Goal: Transaction & Acquisition: Purchase product/service

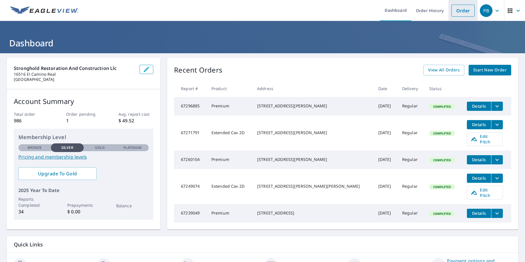
click at [463, 14] on link "Order" at bounding box center [462, 11] width 23 height 12
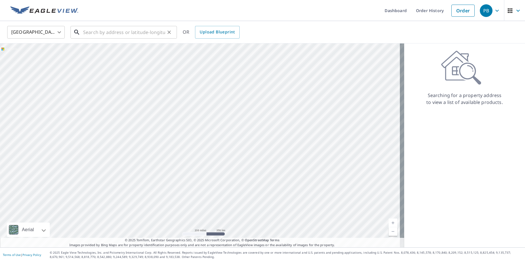
click at [114, 29] on input "text" at bounding box center [124, 32] width 82 height 16
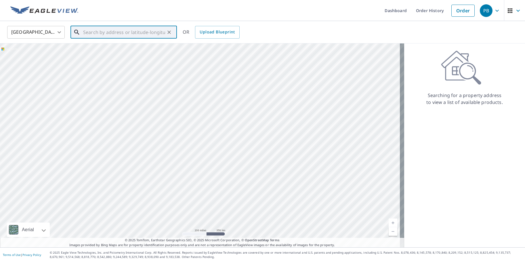
paste input "[STREET_ADDRESS]"
click at [125, 46] on span "[STREET_ADDRESS]" at bounding box center [127, 48] width 90 height 7
type input "[STREET_ADDRESS][PERSON_NAME]"
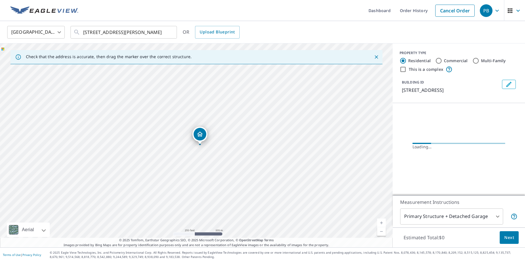
scroll to position [0, 0]
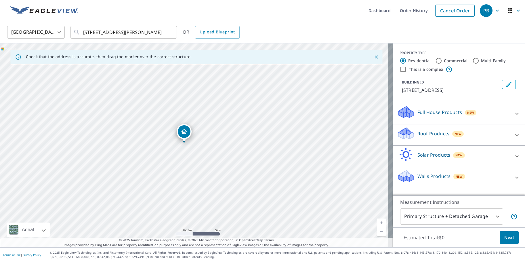
click at [422, 143] on div "Roof Products New" at bounding box center [453, 135] width 113 height 16
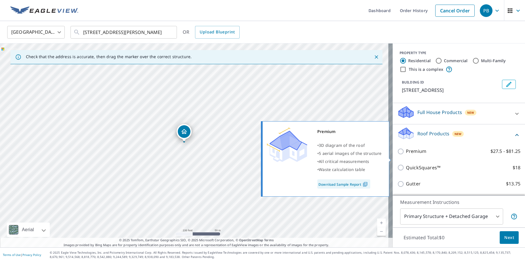
click at [417, 155] on p "Premium" at bounding box center [416, 151] width 20 height 7
click at [406, 155] on input "Premium $27.5 - $81.25" at bounding box center [401, 151] width 9 height 7
checkbox input "true"
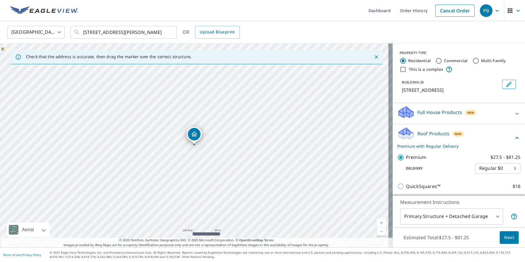
click at [506, 240] on span "Next" at bounding box center [509, 237] width 10 height 7
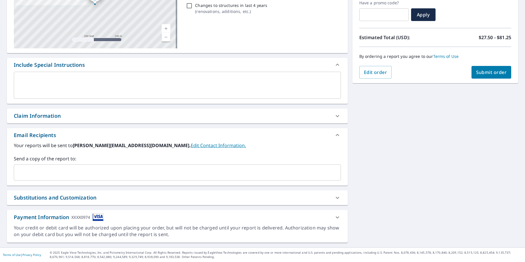
scroll to position [100, 0]
click at [18, 169] on input "text" at bounding box center [172, 172] width 313 height 11
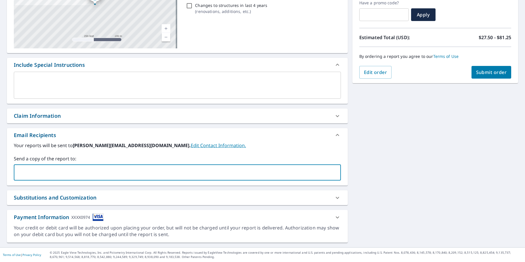
type input "[EMAIL_ADDRESS][DOMAIN_NAME]"
click at [481, 75] on span "Submit order" at bounding box center [491, 72] width 31 height 6
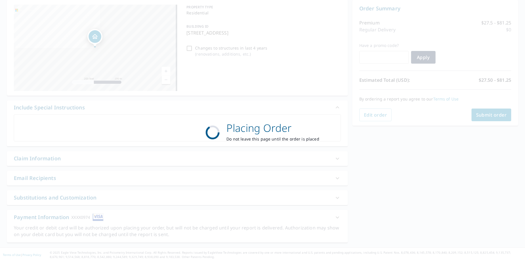
scroll to position [58, 0]
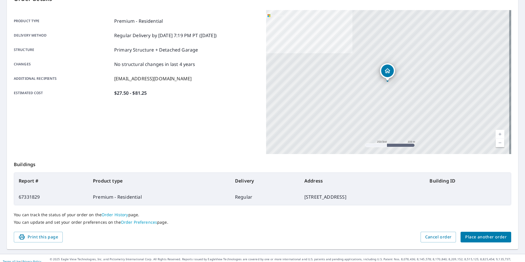
scroll to position [77, 0]
